Goal: Task Accomplishment & Management: Use online tool/utility

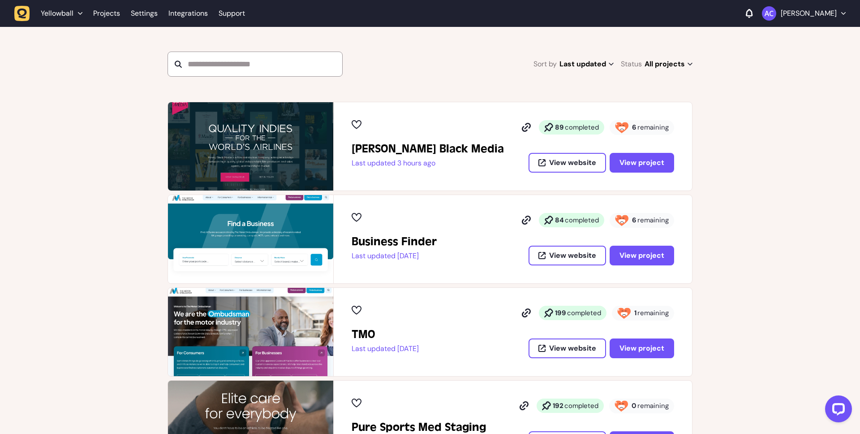
scroll to position [106, 0]
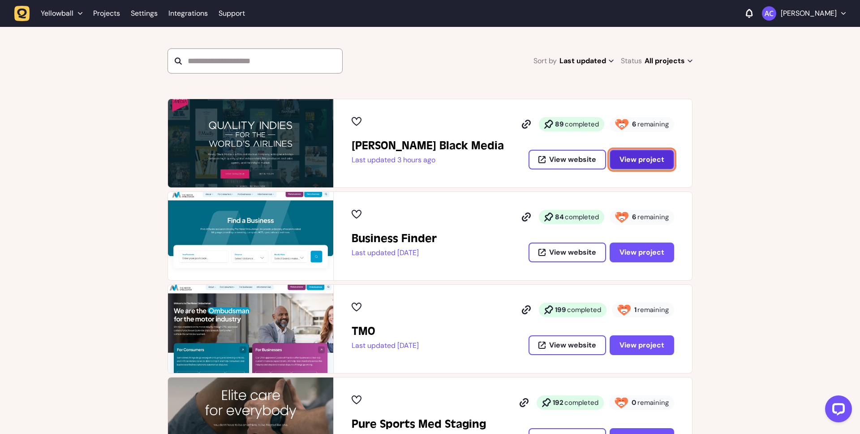
click at [630, 164] on span "View project" at bounding box center [642, 159] width 45 height 9
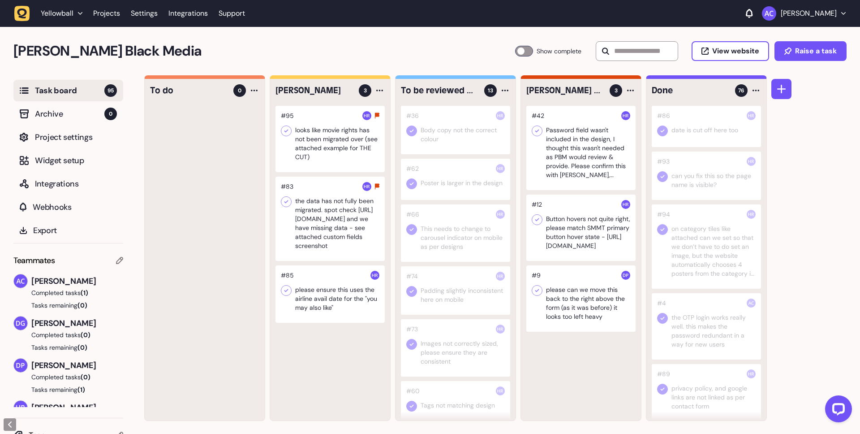
click at [326, 216] on div at bounding box center [330, 219] width 109 height 84
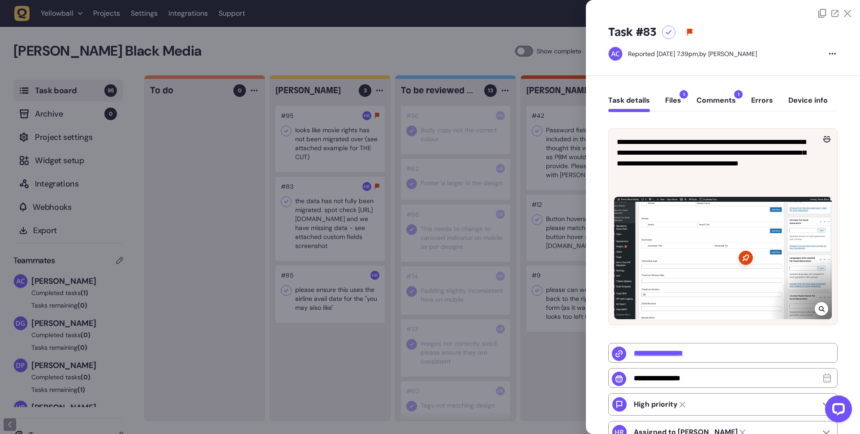
click at [727, 100] on button "Comments 1" at bounding box center [716, 104] width 39 height 16
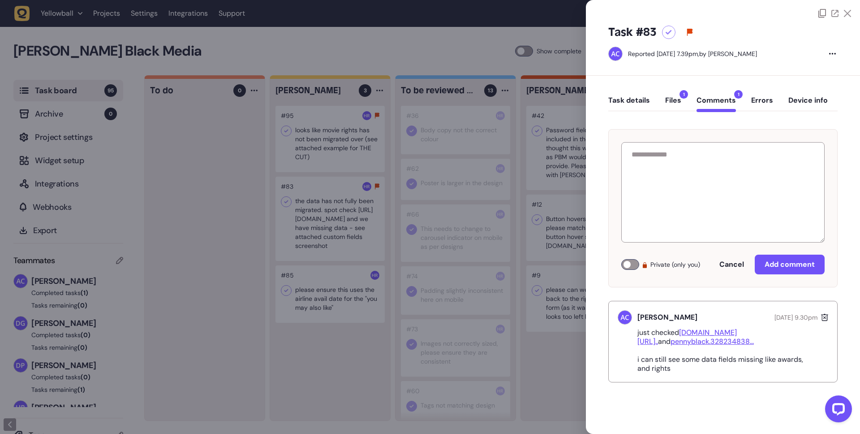
click at [624, 96] on button "Task details" at bounding box center [629, 104] width 42 height 16
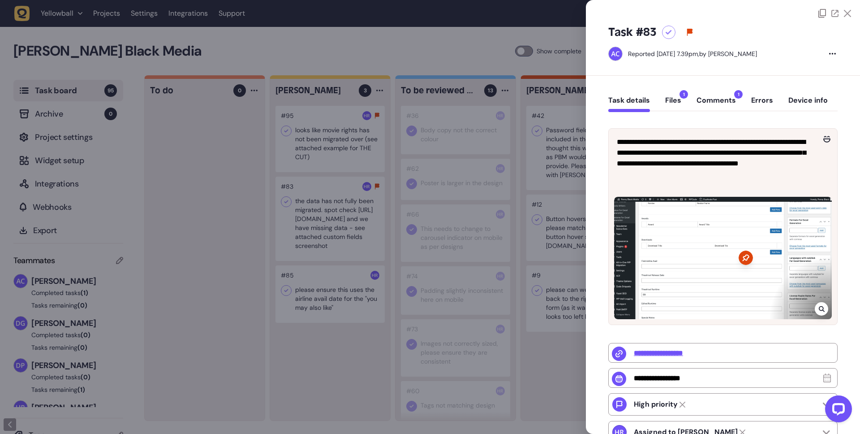
click at [341, 301] on div at bounding box center [430, 217] width 860 height 434
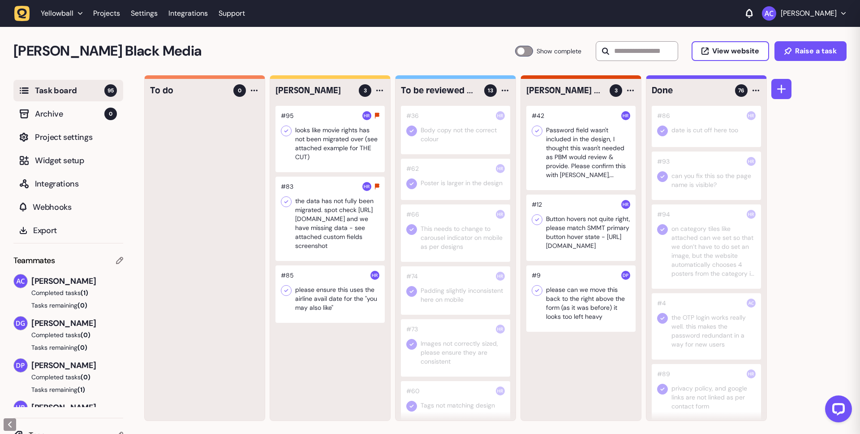
click at [341, 301] on div at bounding box center [330, 293] width 109 height 57
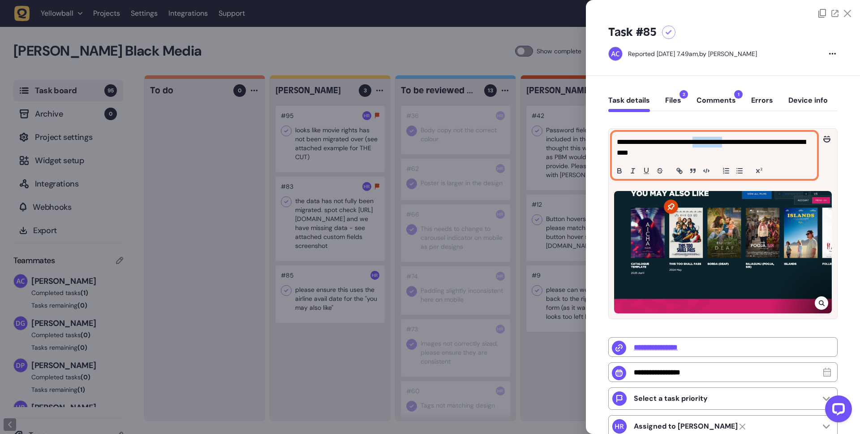
drag, startPoint x: 710, startPoint y: 142, endPoint x: 742, endPoint y: 142, distance: 32.3
click at [742, 142] on p "**********" at bounding box center [713, 148] width 193 height 22
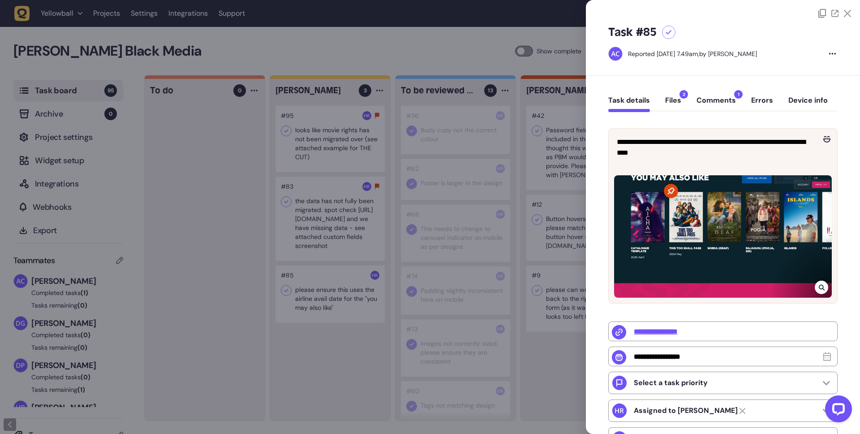
click at [846, 13] on icon at bounding box center [847, 13] width 7 height 7
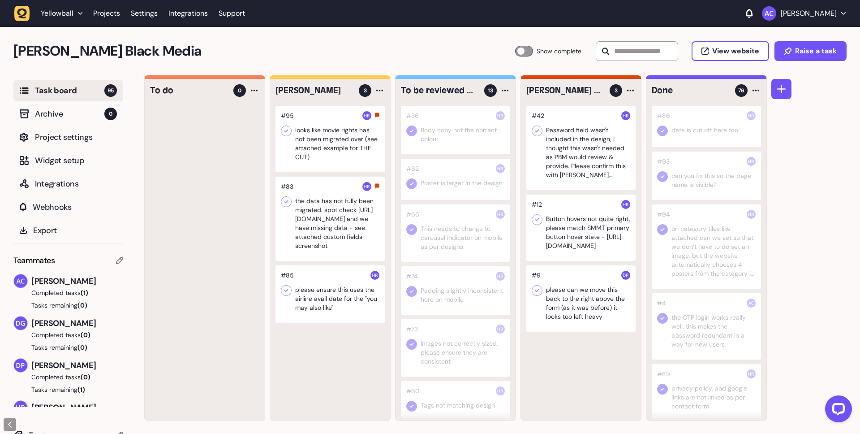
click at [331, 237] on div at bounding box center [330, 219] width 109 height 84
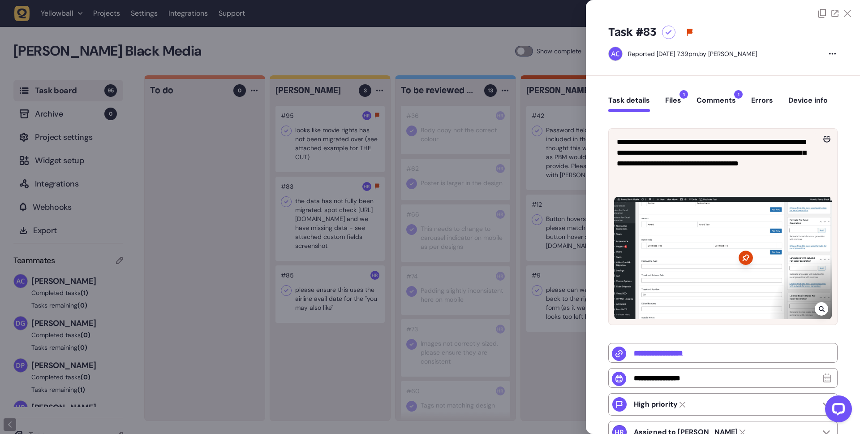
click at [724, 99] on button "Comments 1" at bounding box center [716, 104] width 39 height 16
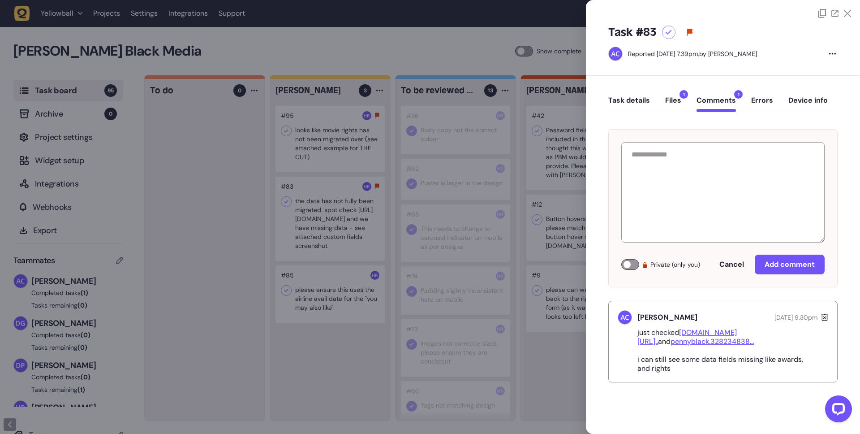
click at [442, 194] on div at bounding box center [430, 217] width 860 height 434
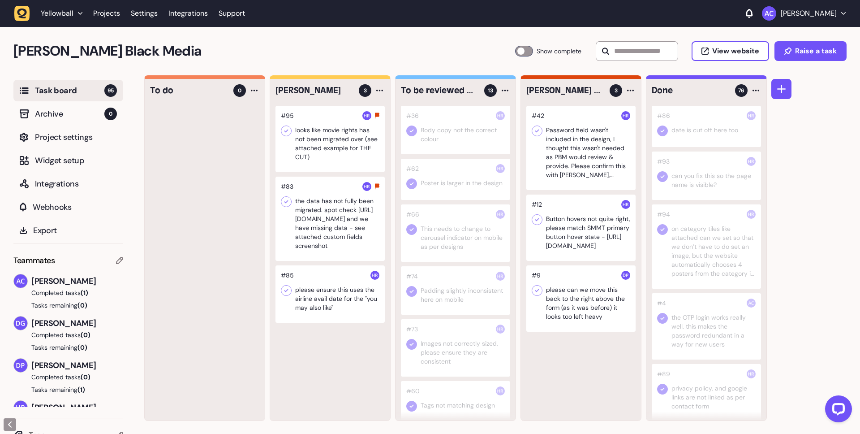
click at [585, 304] on div at bounding box center [580, 298] width 109 height 66
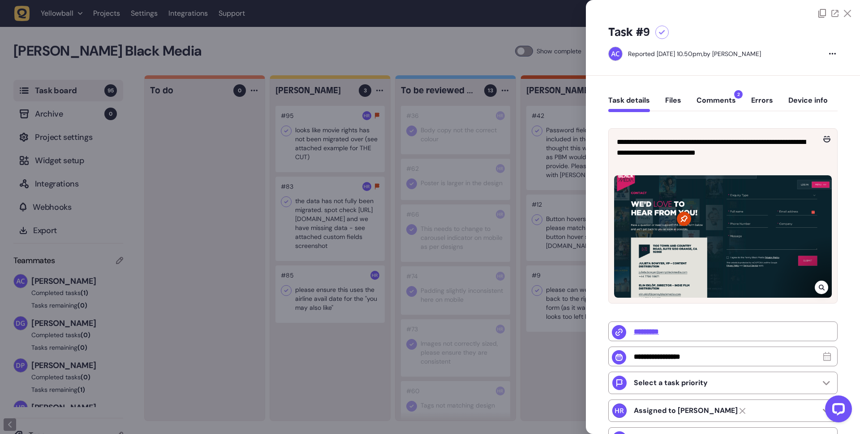
click at [847, 7] on div at bounding box center [723, 9] width 274 height 18
click at [847, 13] on icon at bounding box center [847, 13] width 7 height 7
